Goal: Check status: Check status

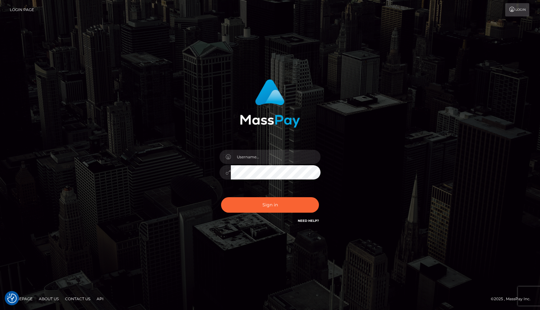
checkbox input "true"
click at [252, 162] on input "text" at bounding box center [276, 157] width 90 height 14
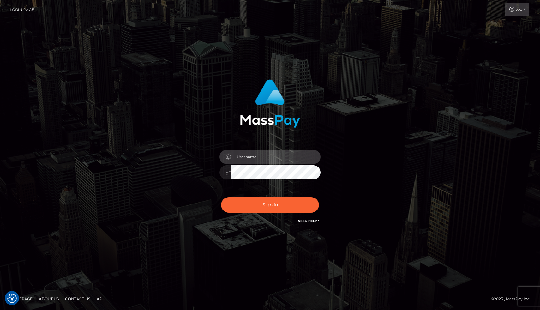
type input "joel.whop"
click at [259, 157] on input "joel.whop" at bounding box center [276, 157] width 90 height 14
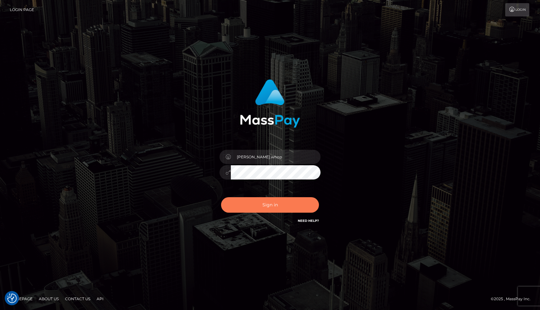
click at [268, 203] on button "Sign in" at bounding box center [270, 204] width 98 height 15
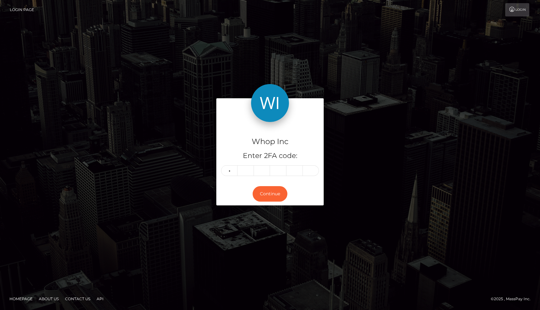
type input "1"
type input "3"
type input "9"
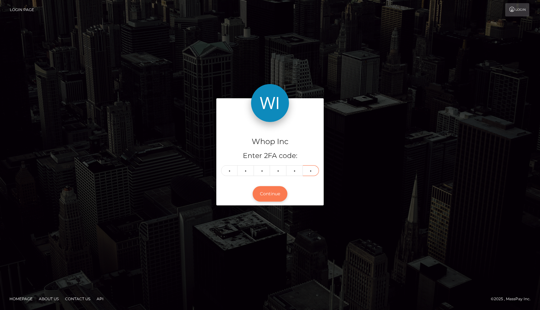
type input "8"
click at [274, 194] on button "Continue" at bounding box center [270, 193] width 35 height 15
click at [273, 191] on button "Continue" at bounding box center [270, 193] width 35 height 15
click at [248, 172] on input "3" at bounding box center [245, 170] width 16 height 11
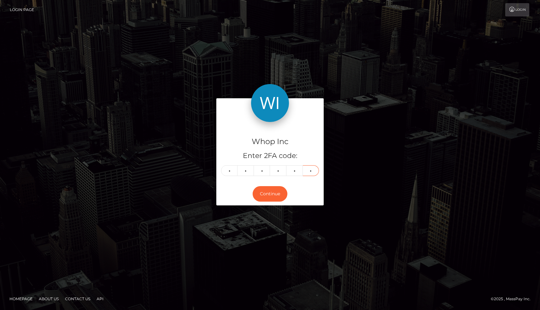
click at [312, 173] on input "8" at bounding box center [311, 170] width 16 height 11
type input "1"
type input "3"
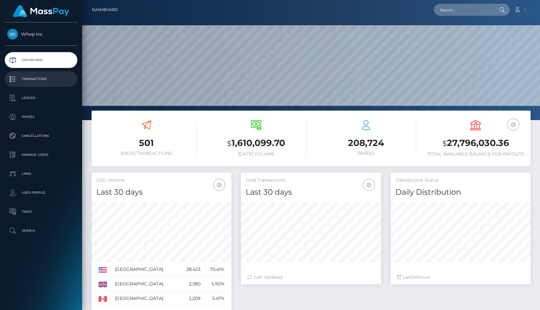
click at [43, 83] on p "Transactions" at bounding box center [41, 78] width 68 height 9
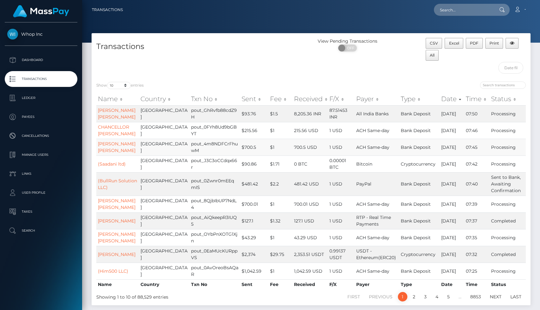
scroll to position [33, 0]
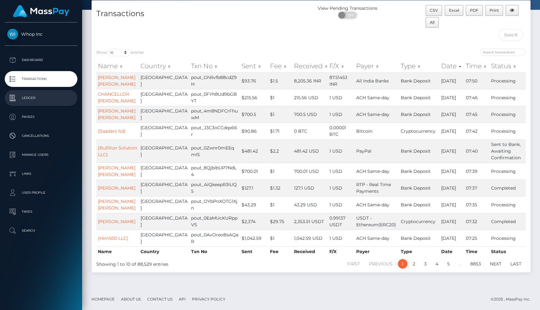
click at [52, 101] on p "Ledger" at bounding box center [41, 97] width 68 height 9
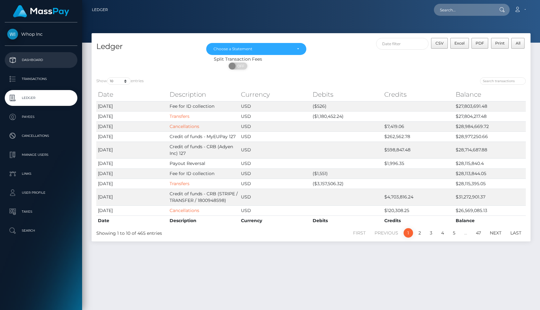
click at [53, 58] on p "Dashboard" at bounding box center [41, 59] width 68 height 9
click at [35, 63] on p "Dashboard" at bounding box center [41, 59] width 68 height 9
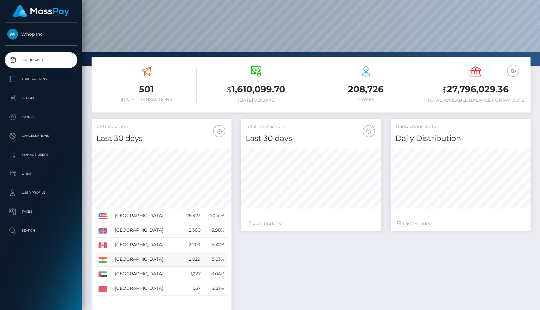
scroll to position [102, 0]
